Goal: Information Seeking & Learning: Learn about a topic

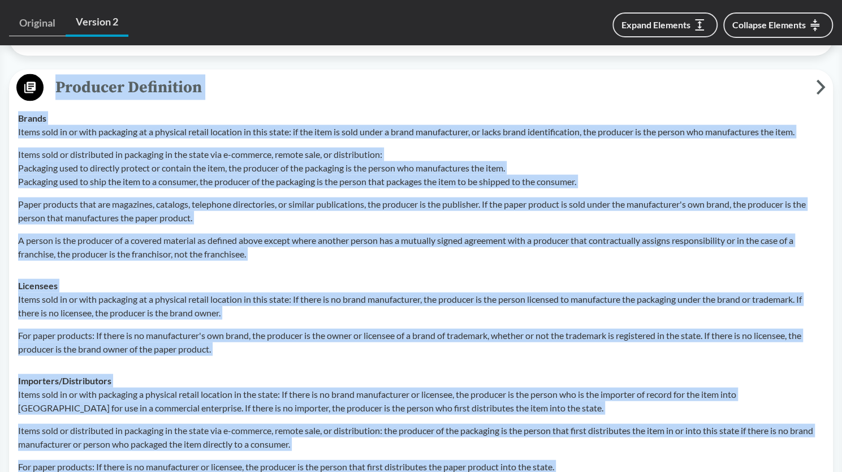
scroll to position [1207, 0]
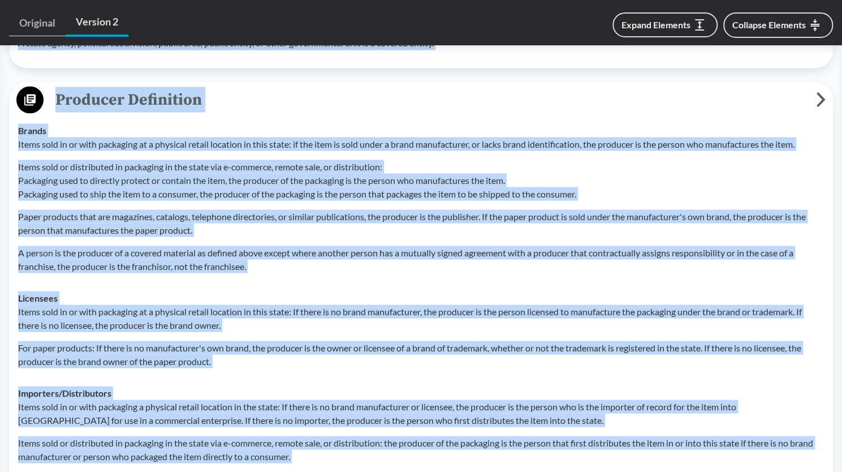
click at [263, 160] on p "Items sold or distributed in packaging in the state via e-commerce, remote sale…" at bounding box center [421, 180] width 806 height 41
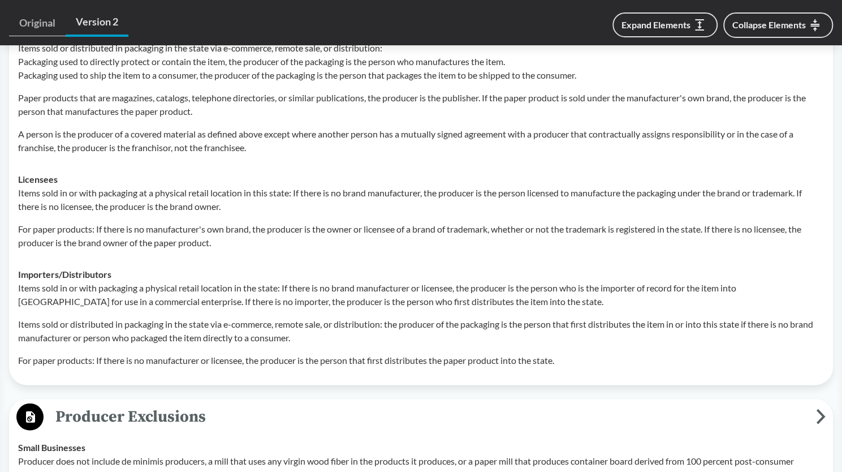
scroll to position [1325, 0]
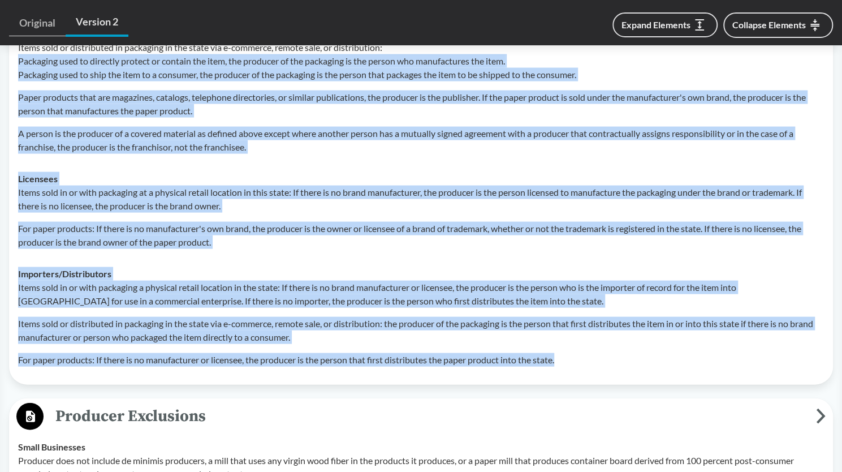
drag, startPoint x: 563, startPoint y: 342, endPoint x: 18, endPoint y: 46, distance: 620.1
click at [18, 46] on tbody "Brands Items sold in or with packaging at a physical retail location in this st…" at bounding box center [421, 185] width 816 height 380
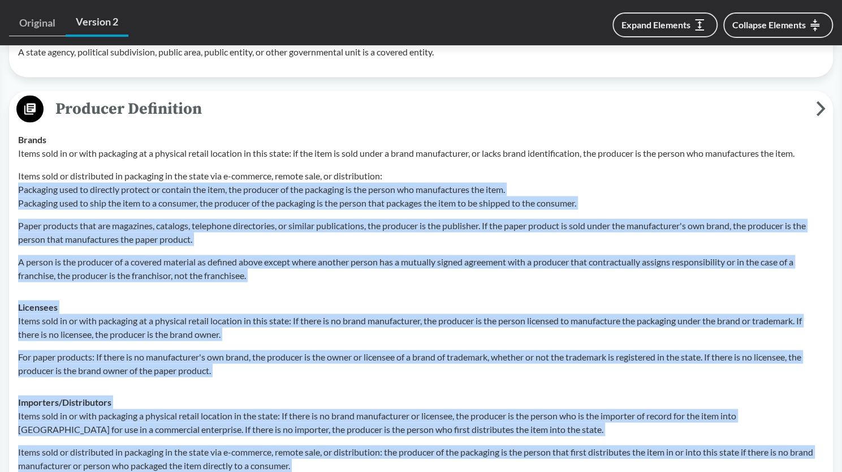
scroll to position [1257, 0]
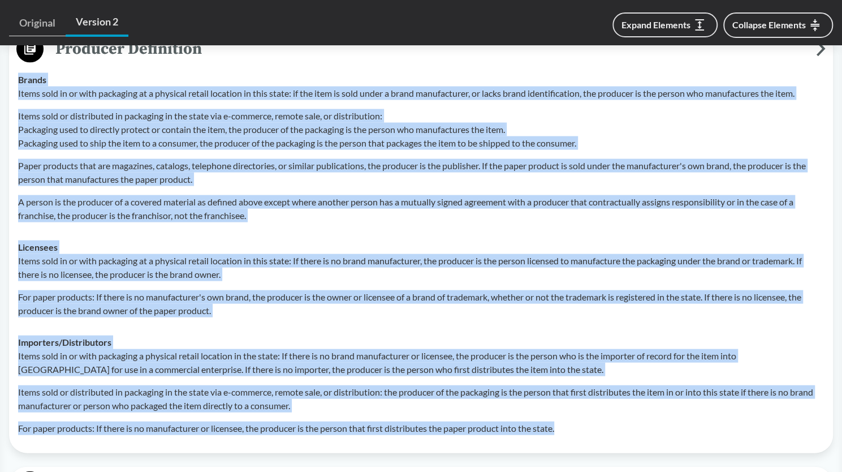
drag, startPoint x: 20, startPoint y: 62, endPoint x: 569, endPoint y: 416, distance: 653.8
click at [569, 416] on tbody "Brands Items sold in or with packaging at a physical retail location in this st…" at bounding box center [421, 253] width 816 height 380
copy tbody "Brands Items sold in or with packaging at a physical retail location in this st…"
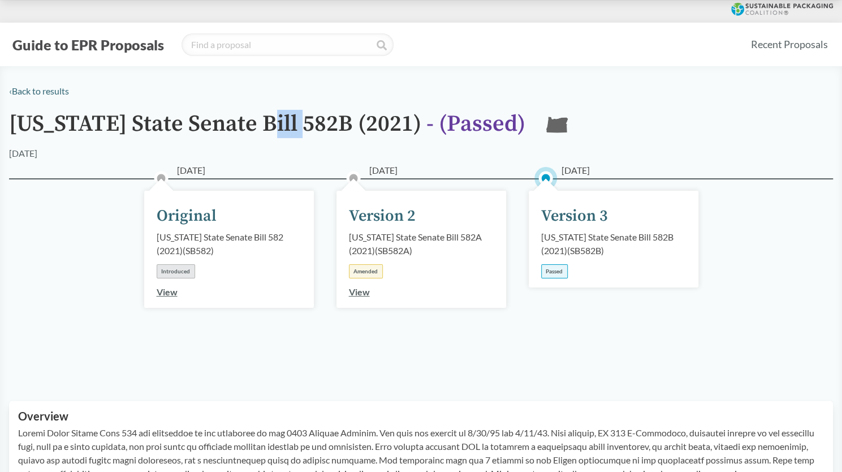
drag, startPoint x: 309, startPoint y: 120, endPoint x: 264, endPoint y: 120, distance: 45.3
click at [264, 120] on h1 "[US_STATE] State Senate Bill 582B (2021) - ( Passed )" at bounding box center [267, 128] width 516 height 35
copy h1 "582B"
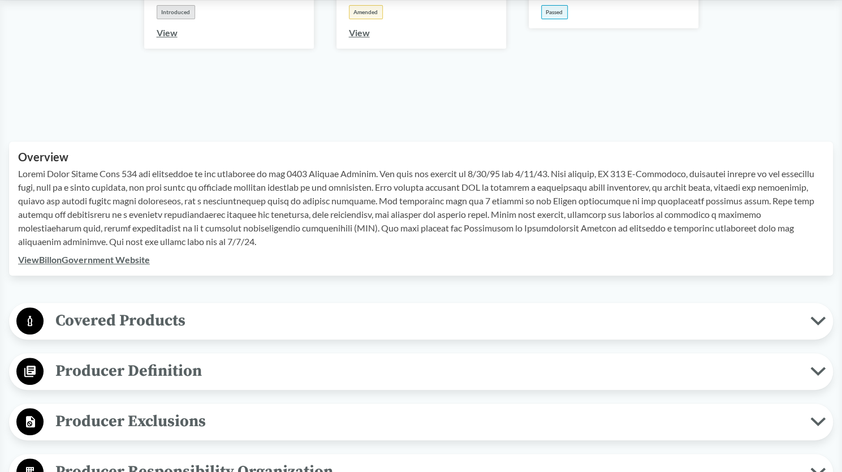
scroll to position [260, 0]
click at [335, 326] on span "Covered Products" at bounding box center [427, 319] width 767 height 25
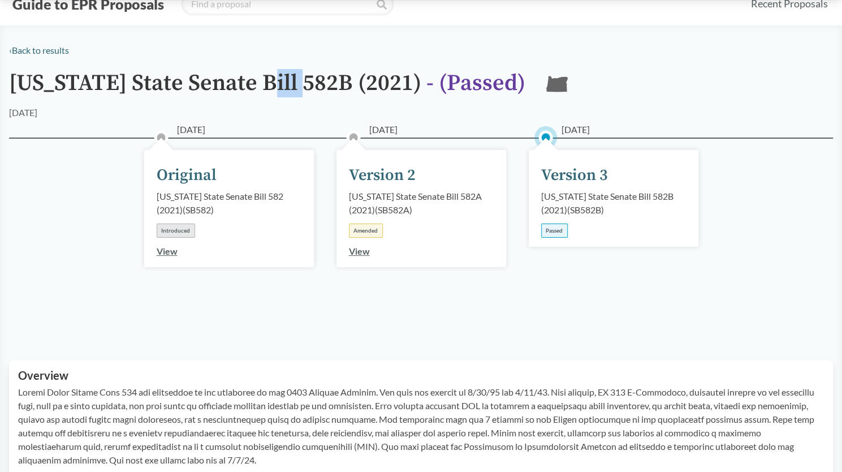
scroll to position [0, 0]
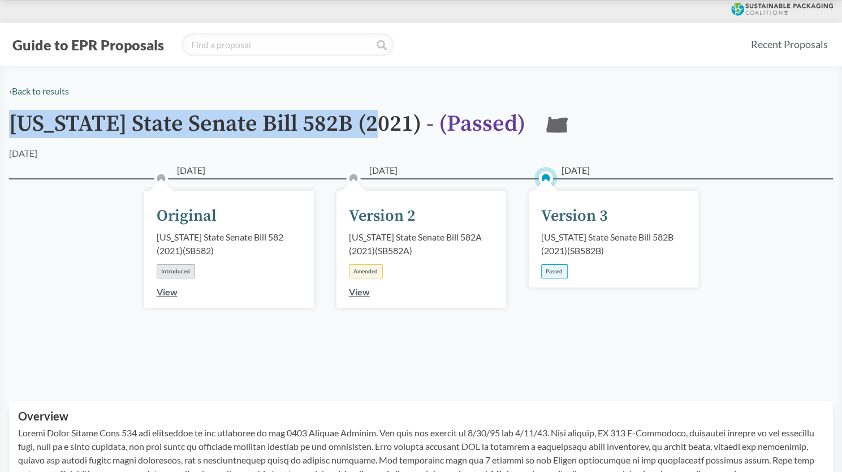
drag, startPoint x: 374, startPoint y: 125, endPoint x: 0, endPoint y: 109, distance: 374.8
copy h1 "[US_STATE] State Senate Bill 582B (2021)"
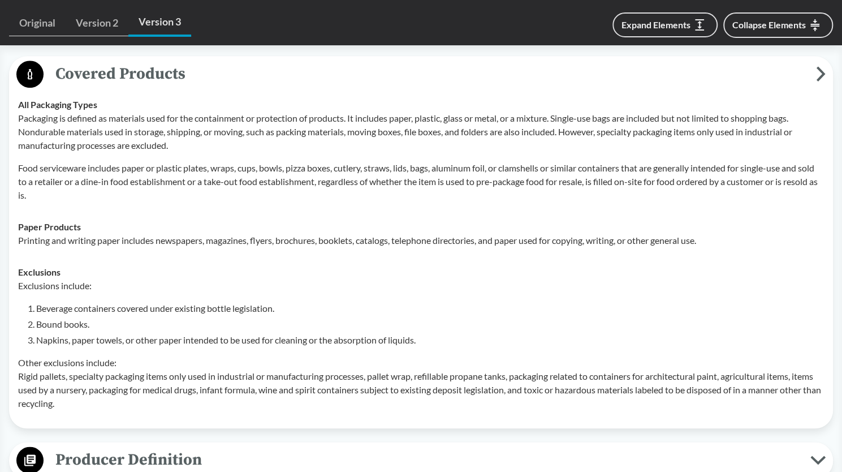
scroll to position [506, 0]
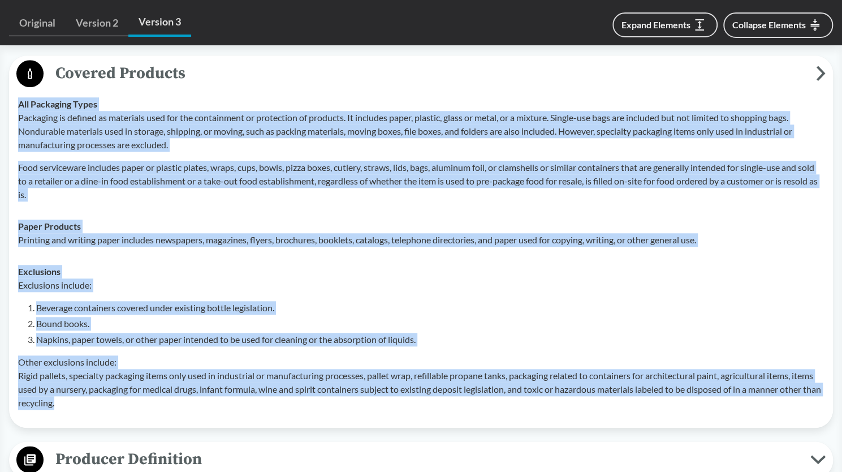
drag, startPoint x: 19, startPoint y: 101, endPoint x: 104, endPoint y: 407, distance: 317.6
click at [104, 407] on tbody "All Packaging Types Packaging is defined as materials used for the containment …" at bounding box center [421, 253] width 816 height 330
copy tbody "All Packaging Types Packaging is defined as materials used for the containment …"
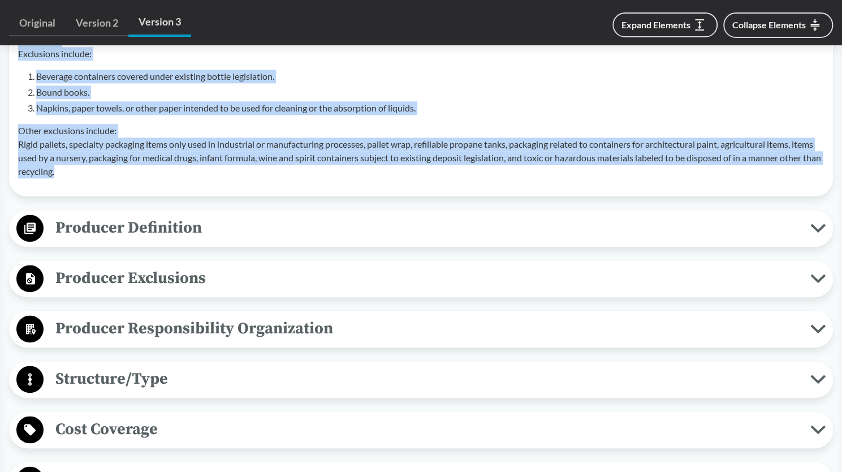
scroll to position [738, 0]
click at [216, 227] on span "Producer Definition" at bounding box center [427, 226] width 767 height 25
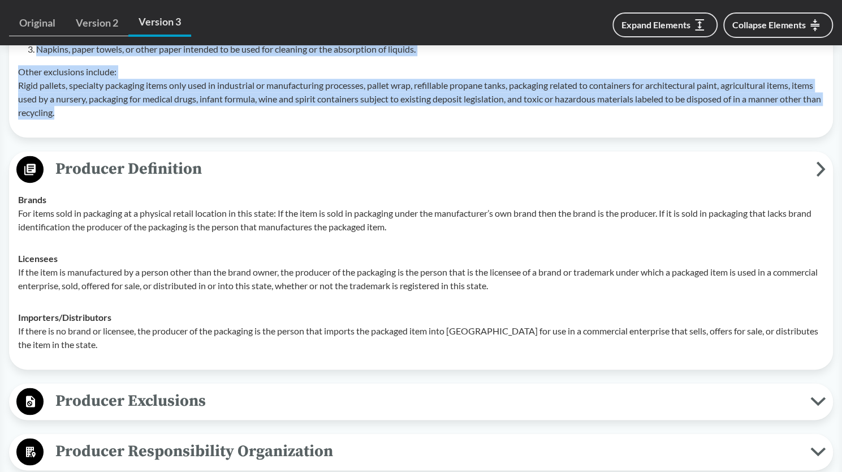
scroll to position [796, 0]
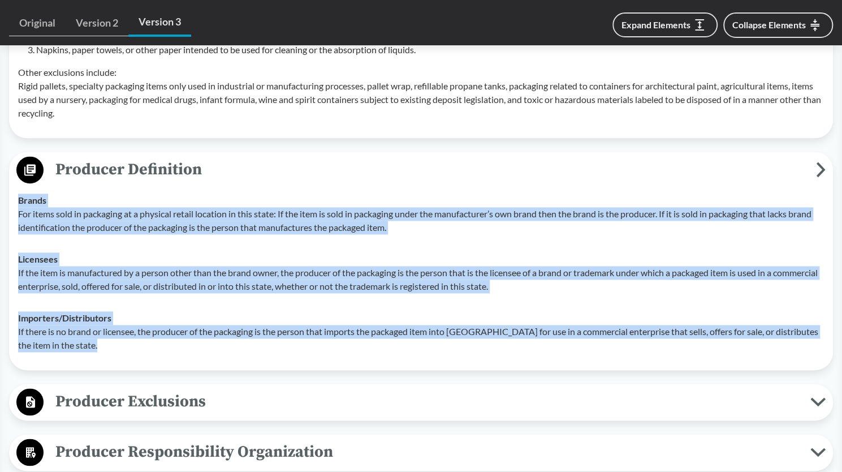
drag, startPoint x: 19, startPoint y: 200, endPoint x: 95, endPoint y: 344, distance: 163.4
click at [95, 344] on tbody "Brands For items sold in packaging at a physical retail location in this state:…" at bounding box center [421, 272] width 816 height 176
copy tbody "Brands For items sold in packaging at a physical retail location in this state:…"
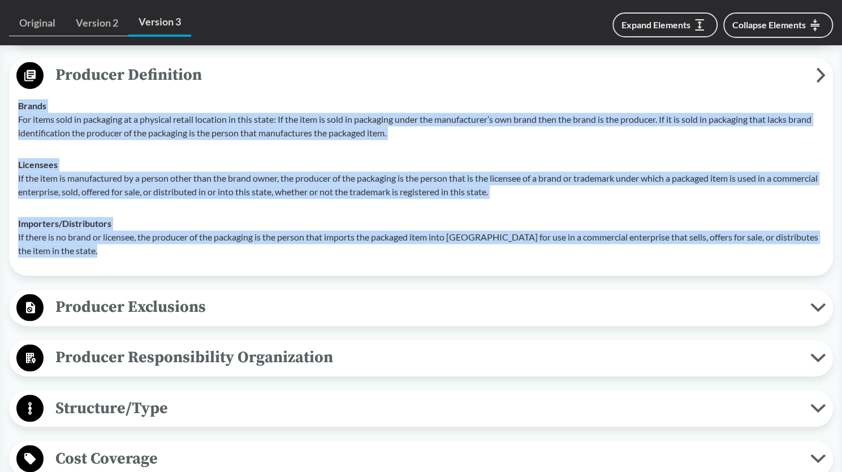
scroll to position [898, 0]
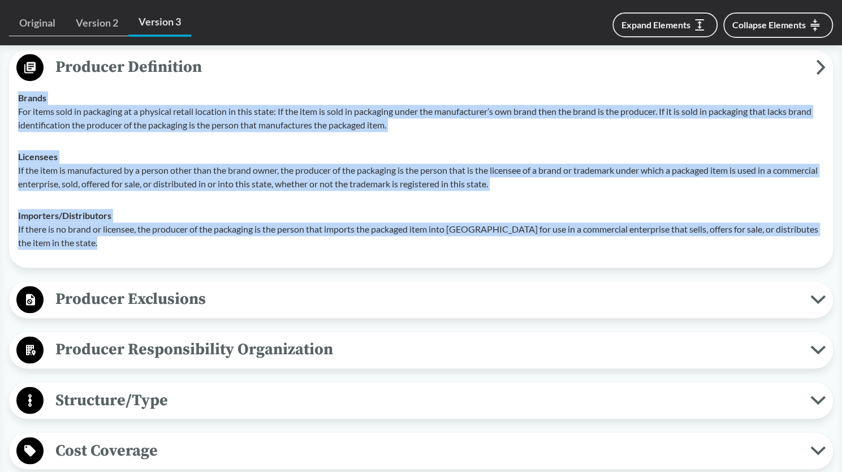
click at [124, 301] on span "Producer Exclusions" at bounding box center [427, 298] width 767 height 25
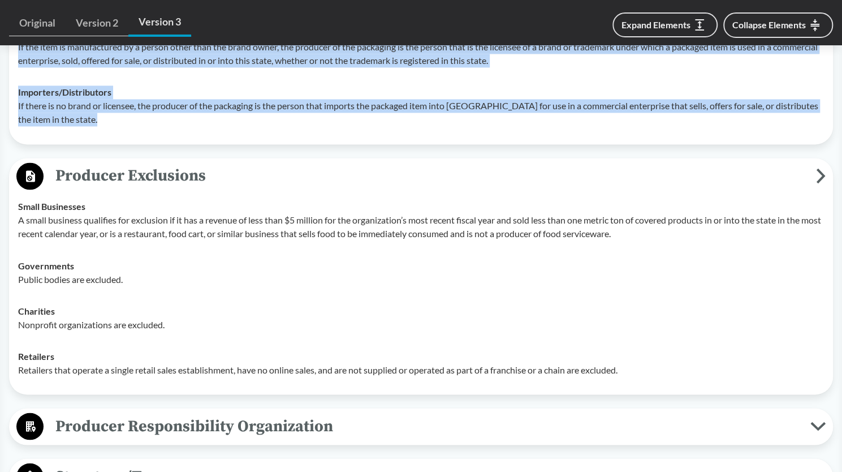
scroll to position [1022, 0]
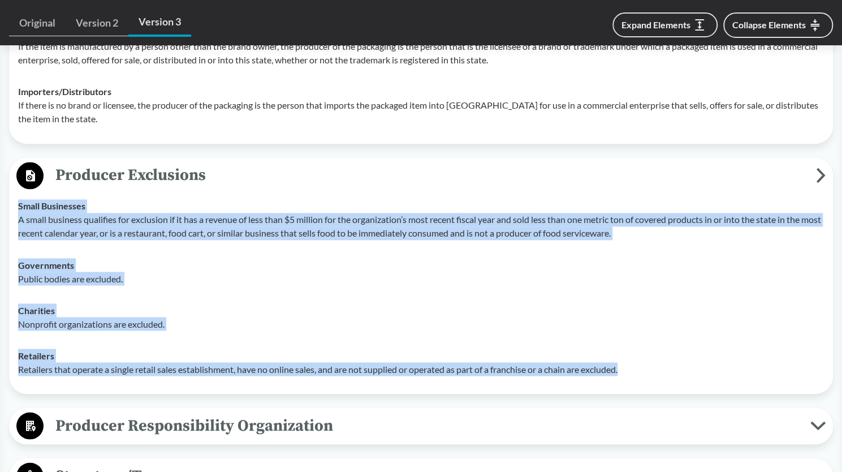
drag, startPoint x: 627, startPoint y: 369, endPoint x: 11, endPoint y: 209, distance: 636.5
click at [11, 209] on div "Producer Exclusions Small Businesses A small business qualifies for exclusion i…" at bounding box center [421, 275] width 824 height 236
copy tbody "Small Businesses A small business qualifies for exclusion if it has a revenue o…"
